Goal: Task Accomplishment & Management: Complete application form

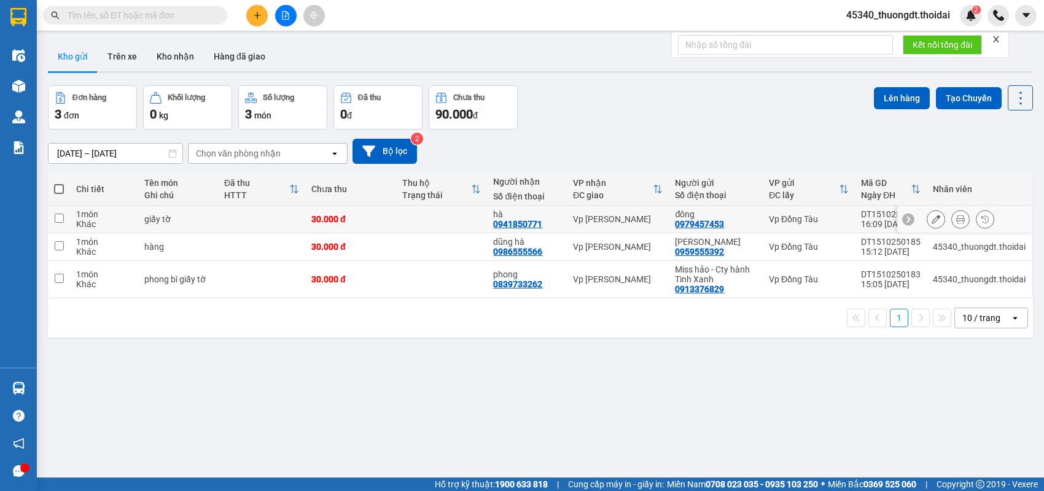
click at [317, 218] on div "30.000 đ" at bounding box center [350, 219] width 79 height 10
checkbox input "true"
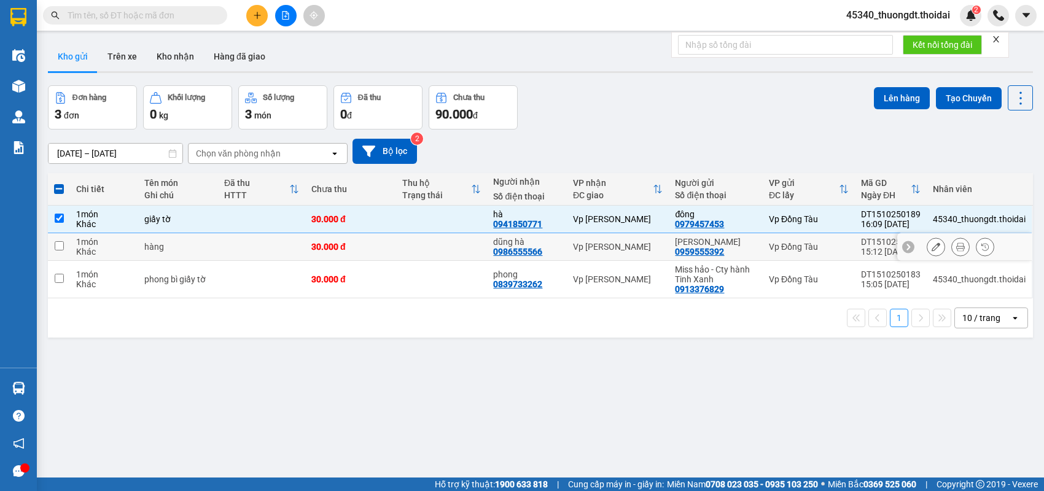
click at [241, 249] on td at bounding box center [261, 247] width 87 height 28
checkbox input "true"
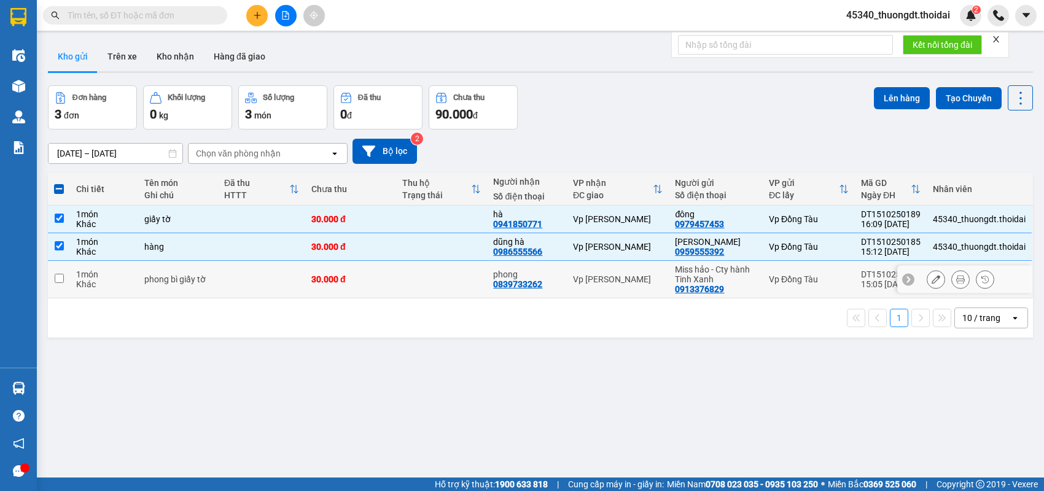
click at [222, 273] on td at bounding box center [261, 279] width 87 height 37
checkbox input "true"
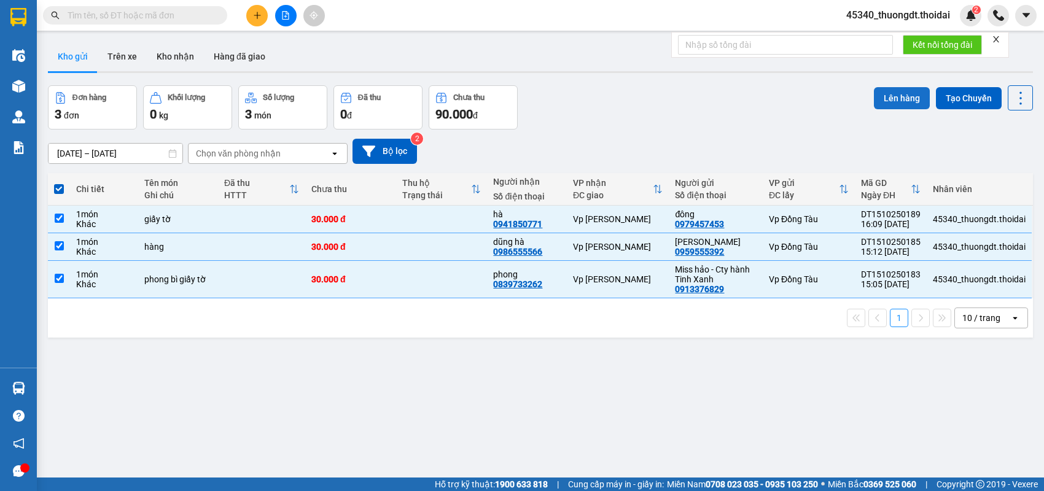
click at [900, 92] on button "Lên hàng" at bounding box center [902, 98] width 56 height 22
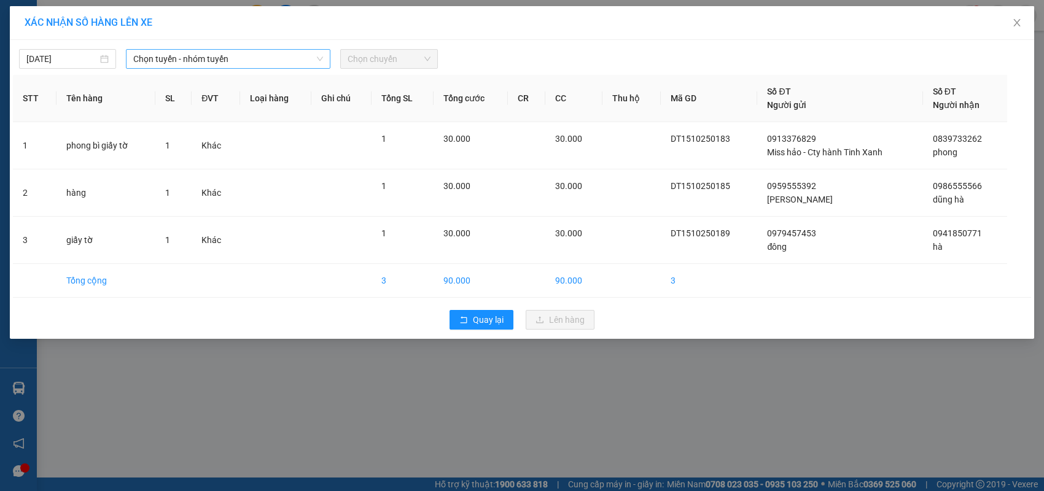
click at [177, 56] on span "Chọn tuyến - nhóm tuyến" at bounding box center [228, 59] width 190 height 18
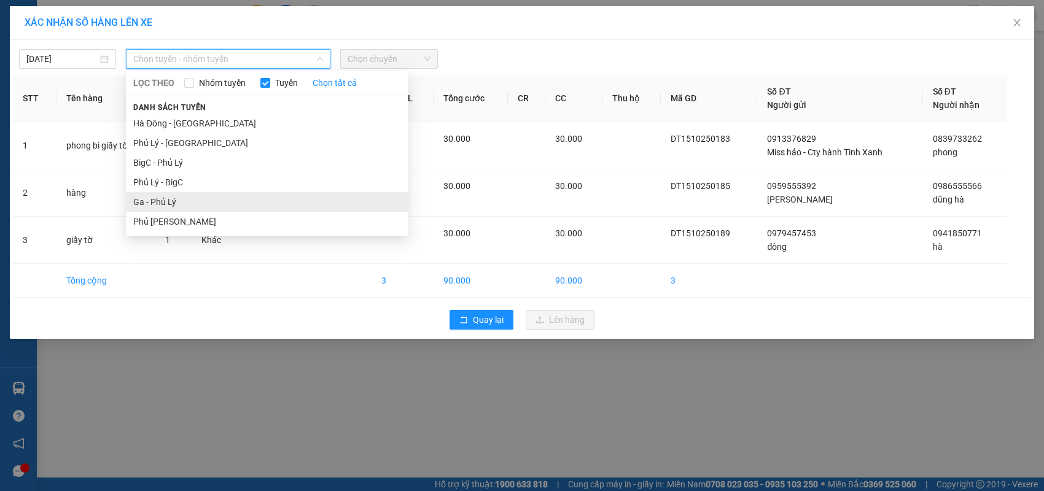
click at [155, 201] on li "Ga - Phủ Lý" at bounding box center [267, 202] width 282 height 20
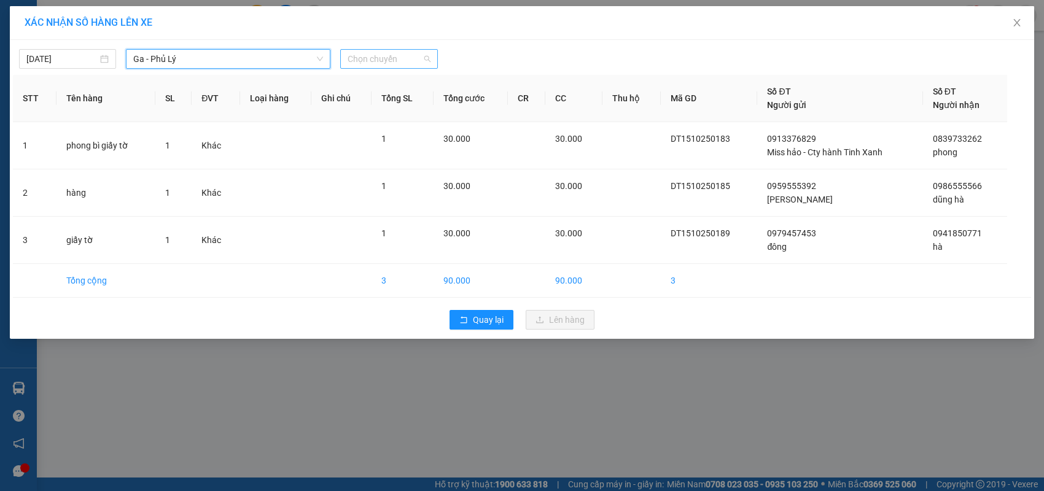
click at [391, 63] on span "Chọn chuyến" at bounding box center [389, 59] width 82 height 18
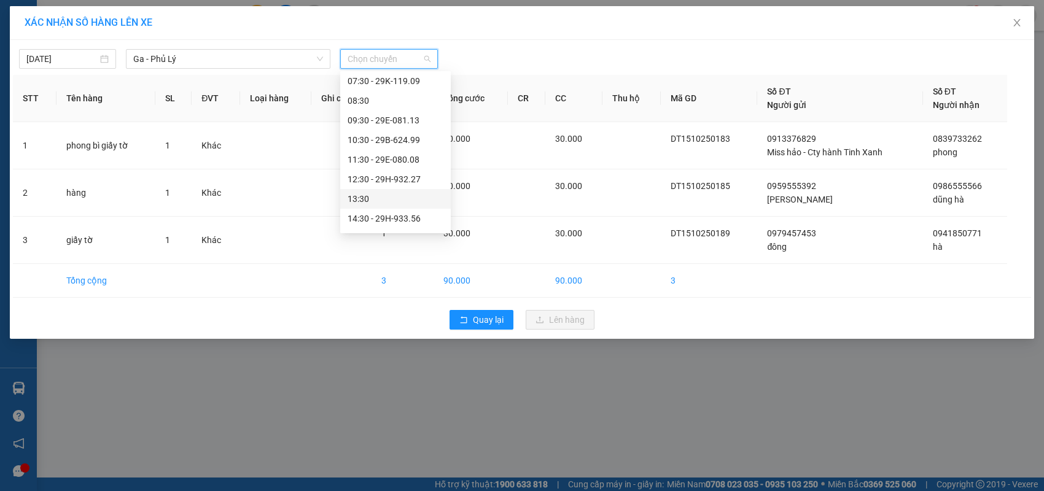
scroll to position [184, 0]
click at [402, 134] on div "16:30 - 29B-622.22" at bounding box center [396, 135] width 96 height 14
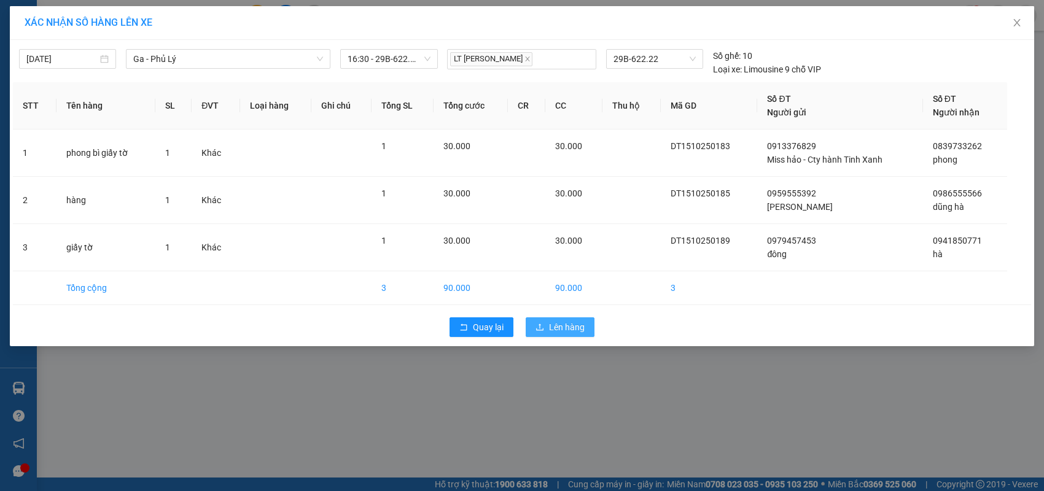
click at [553, 323] on span "Lên hàng" at bounding box center [567, 328] width 36 height 14
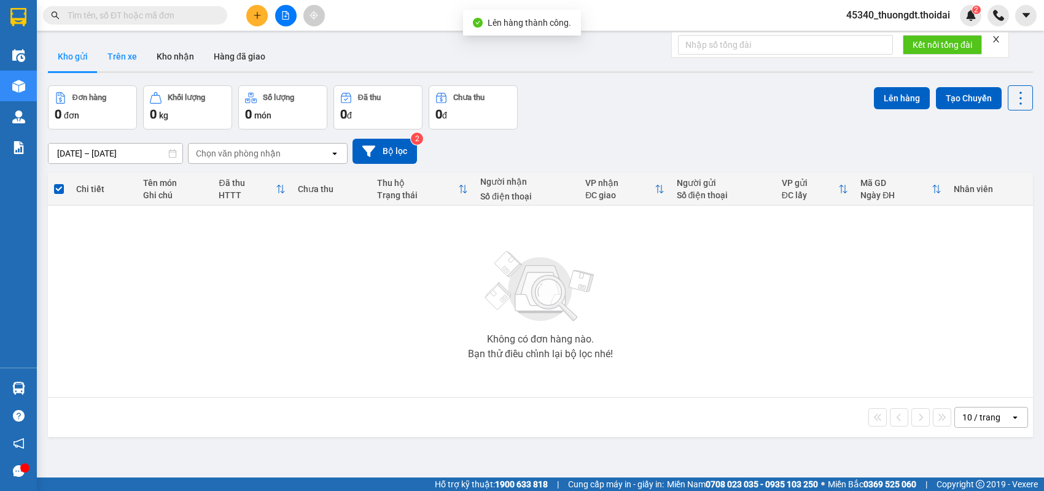
click at [124, 57] on button "Trên xe" at bounding box center [122, 56] width 49 height 29
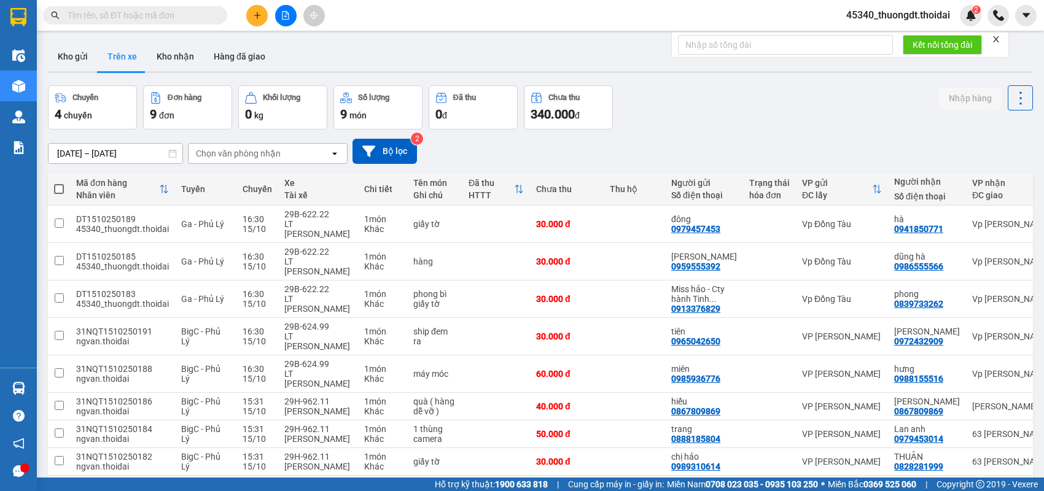
click at [254, 18] on icon "plus" at bounding box center [257, 15] width 9 height 9
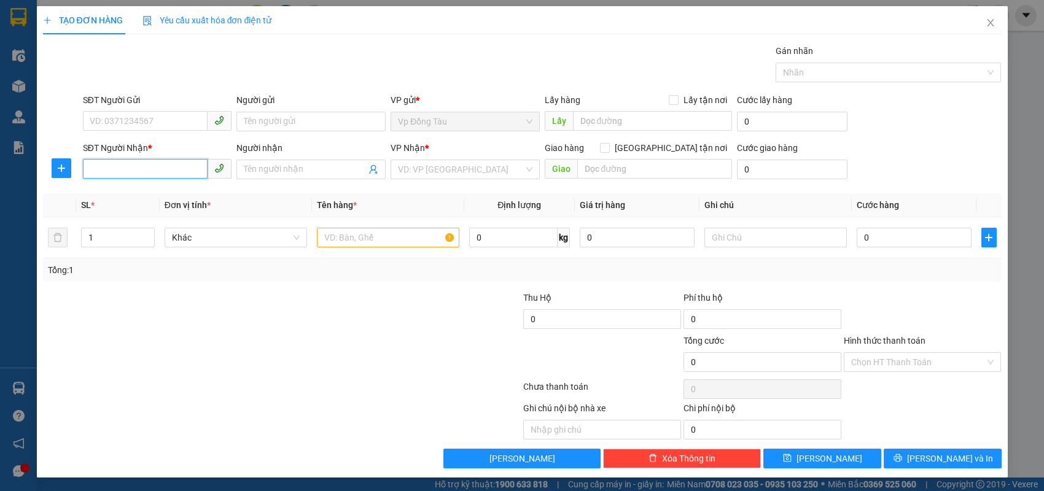
click at [161, 167] on input "SĐT Người Nhận *" at bounding box center [145, 169] width 125 height 20
click at [114, 168] on input "0916499789" at bounding box center [145, 169] width 125 height 20
type input "0916199789"
click at [159, 168] on input "0916199789" at bounding box center [145, 169] width 125 height 20
click at [154, 196] on div "0916199789 - bình" at bounding box center [157, 194] width 134 height 14
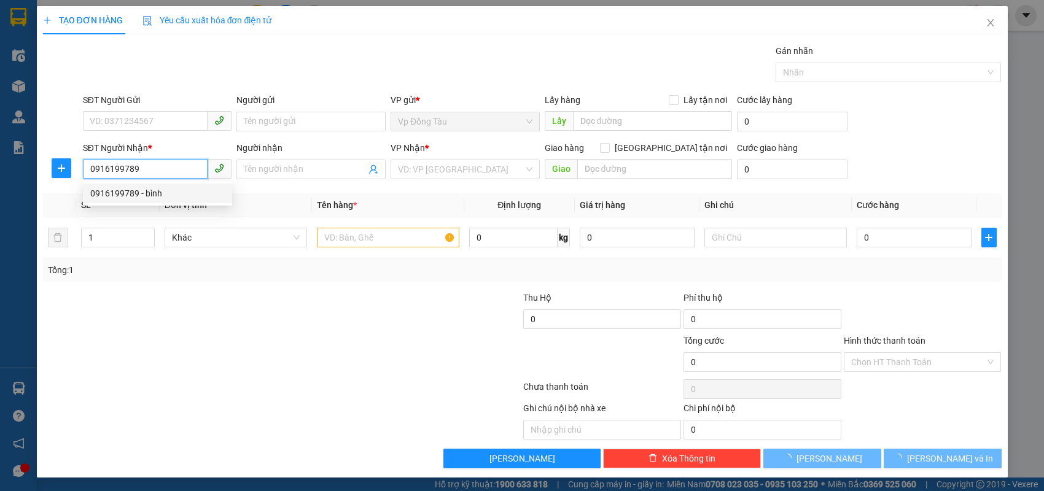
type input "bình"
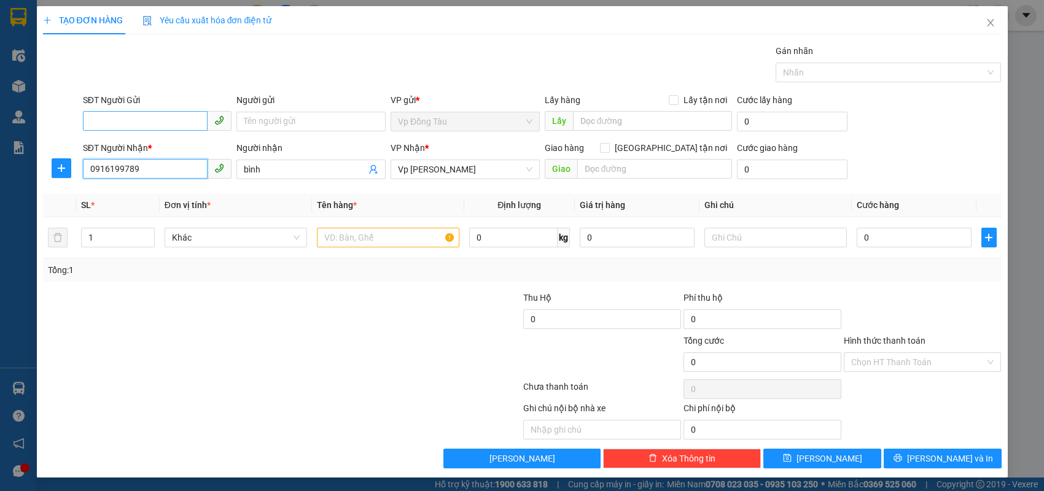
type input "0916199789"
click at [177, 122] on input "SĐT Người Gửi" at bounding box center [145, 121] width 125 height 20
click at [175, 142] on div "0983577219 - như bình" at bounding box center [157, 146] width 134 height 14
type input "0983577219"
type input "như bình"
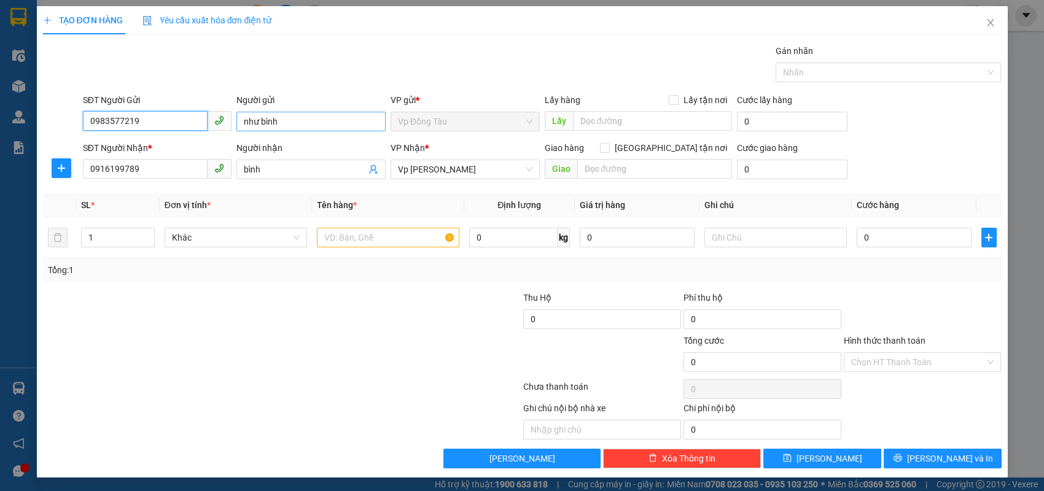
type input "0983577219"
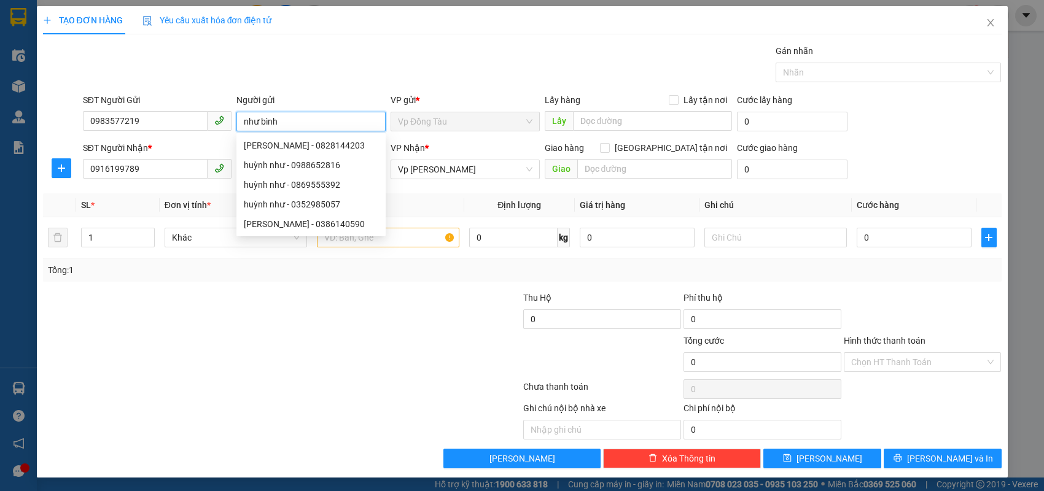
drag, startPoint x: 306, startPoint y: 114, endPoint x: 210, endPoint y: 144, distance: 100.2
click at [210, 144] on form "SĐT Người Gửi 0983577219 Người gửi như bình VP gửi * Vp Đồng Tàu Lấy hàng Lấy t…" at bounding box center [522, 138] width 959 height 91
type input "tá"
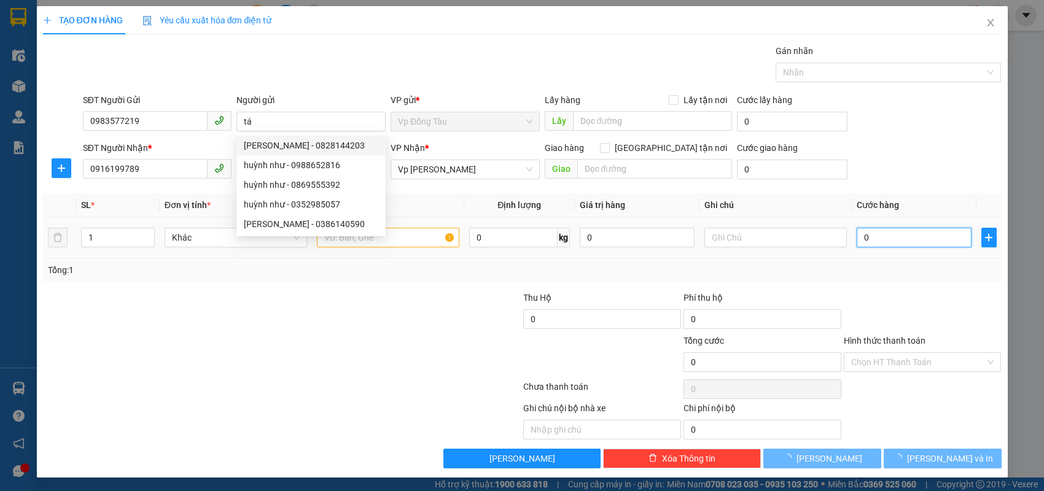
click at [895, 234] on input "0" at bounding box center [914, 238] width 115 height 20
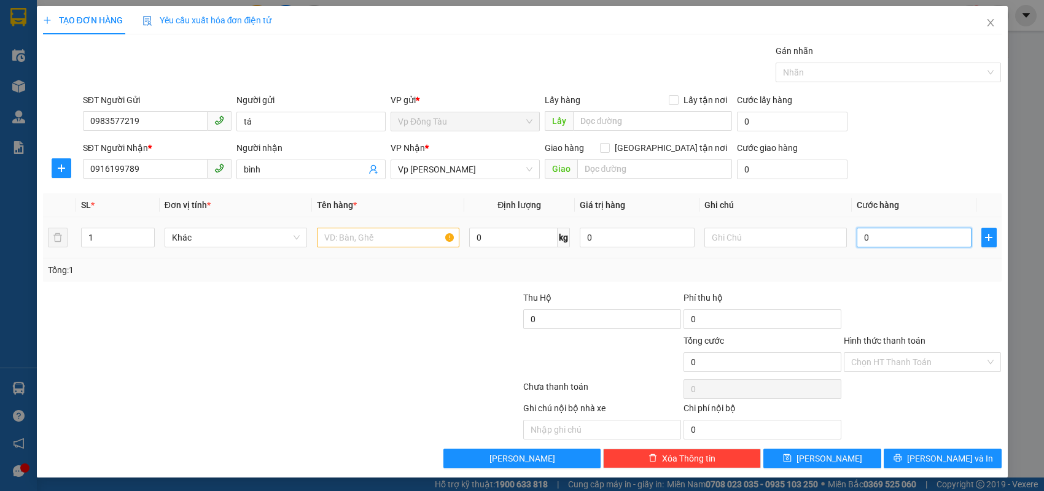
type input "3"
type input "30"
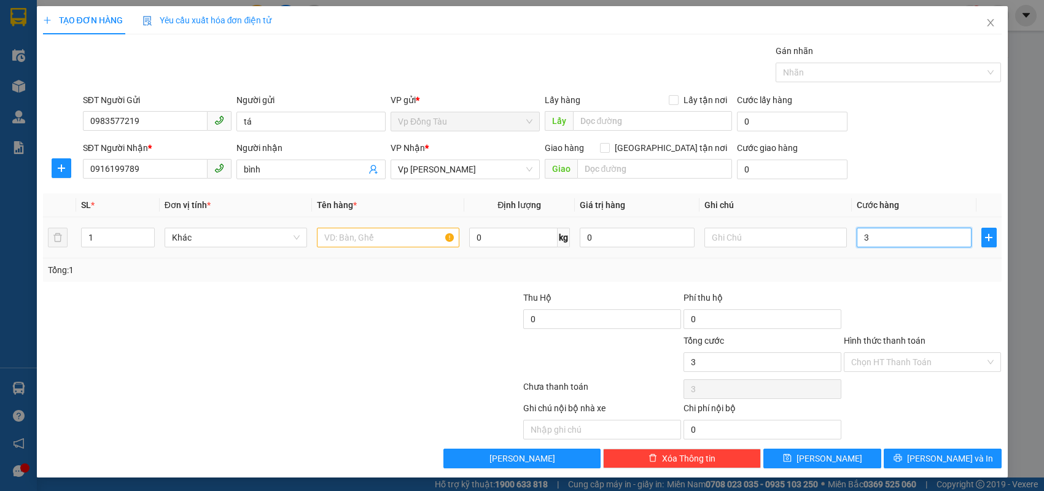
type input "30"
type input "30.000"
click at [387, 241] on input "text" at bounding box center [388, 238] width 142 height 20
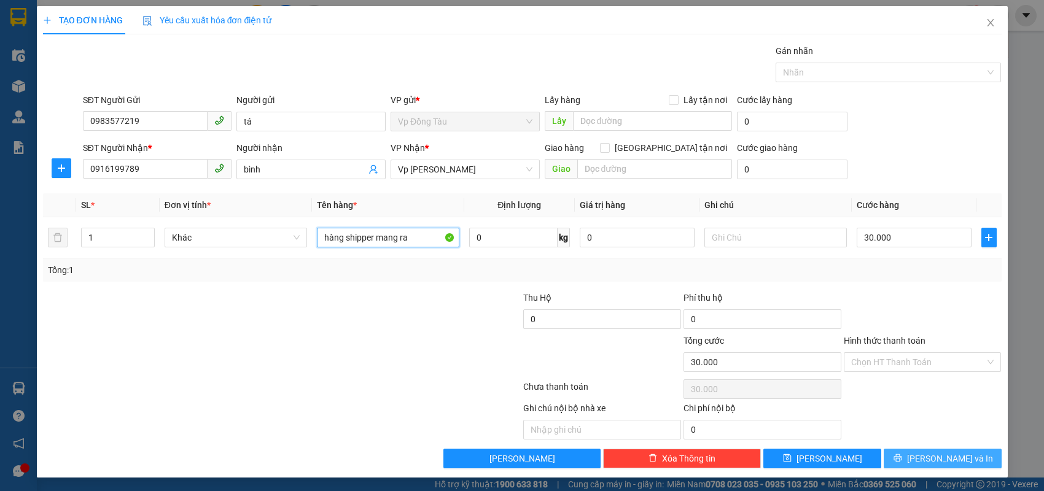
type input "hàng shipper mang ra"
click at [967, 454] on button "[PERSON_NAME] và In" at bounding box center [943, 459] width 118 height 20
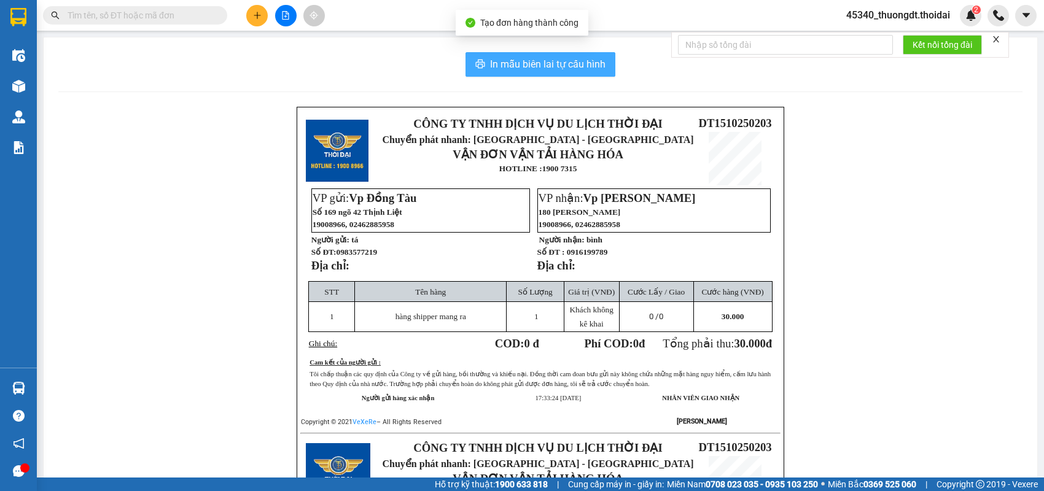
click at [559, 63] on span "In mẫu biên lai tự cấu hình" at bounding box center [547, 63] width 115 height 15
